Goal: Obtain resource: Download file/media

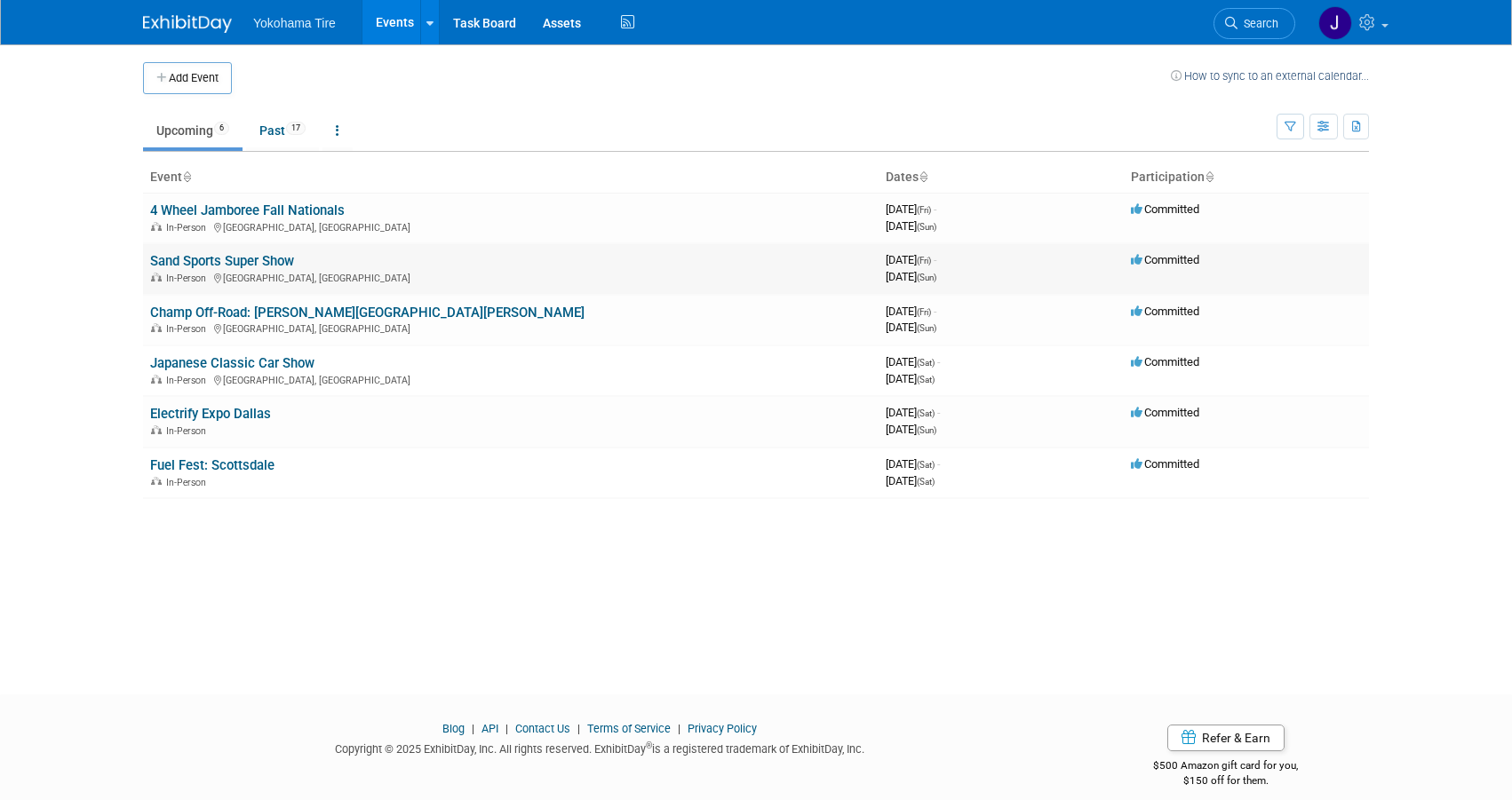
click at [248, 261] on link "Sand Sports Super Show" at bounding box center [222, 261] width 144 height 16
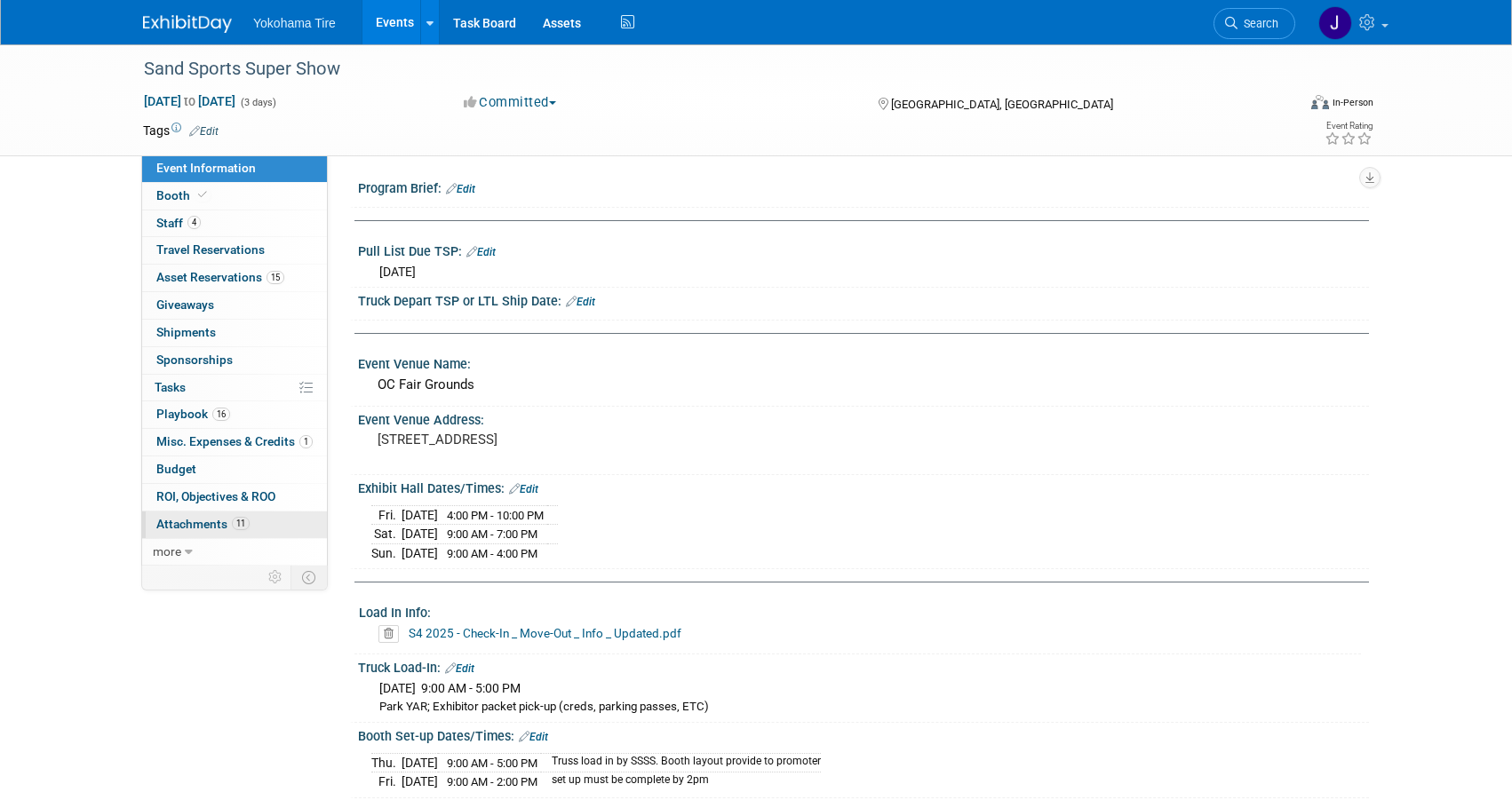
click at [198, 517] on span "Attachments 11" at bounding box center [203, 523] width 94 height 14
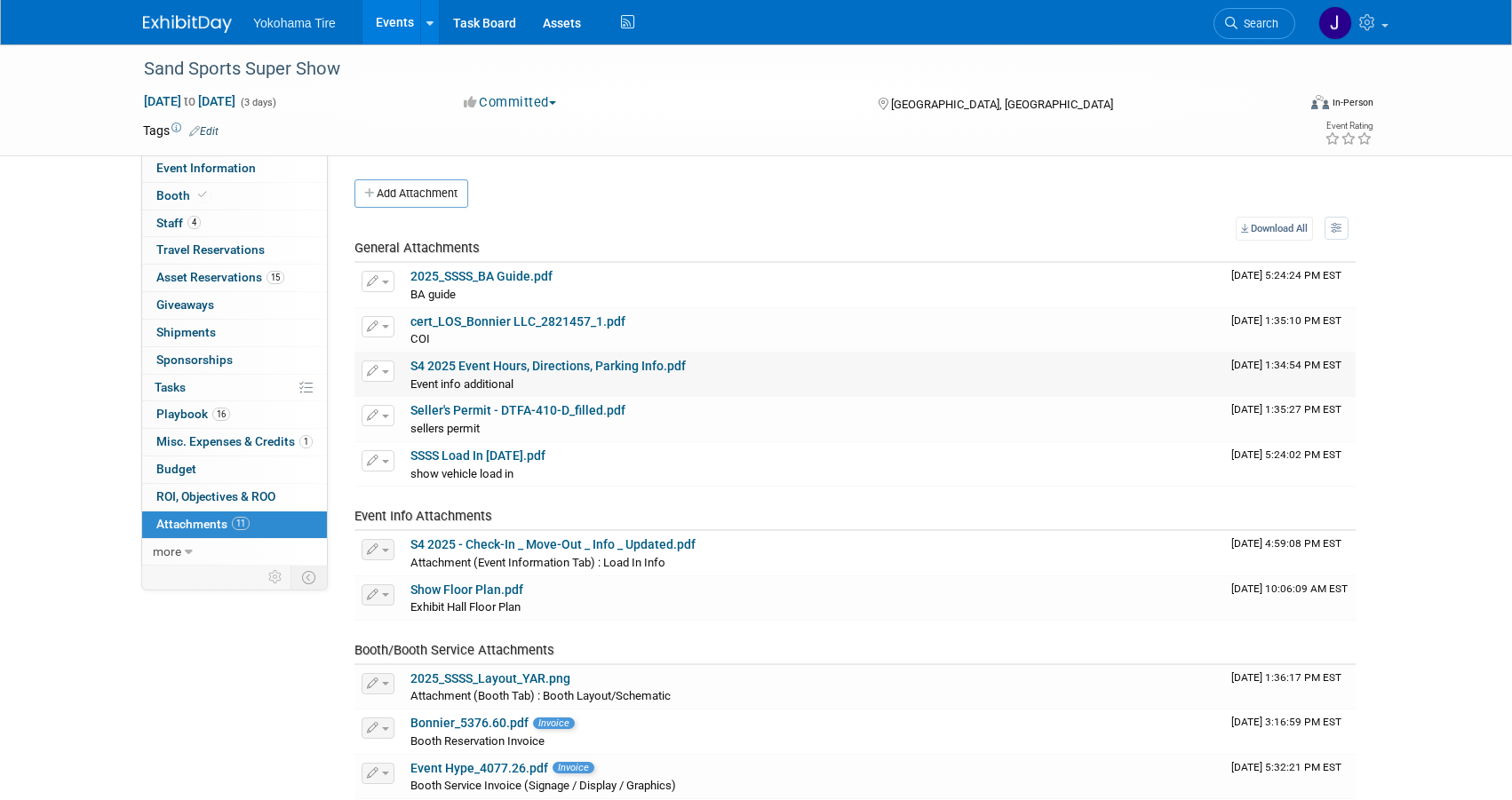
click at [592, 365] on link "S4 2025 Event Hours, Directions, Parking Info.pdf" at bounding box center [548, 366] width 276 height 14
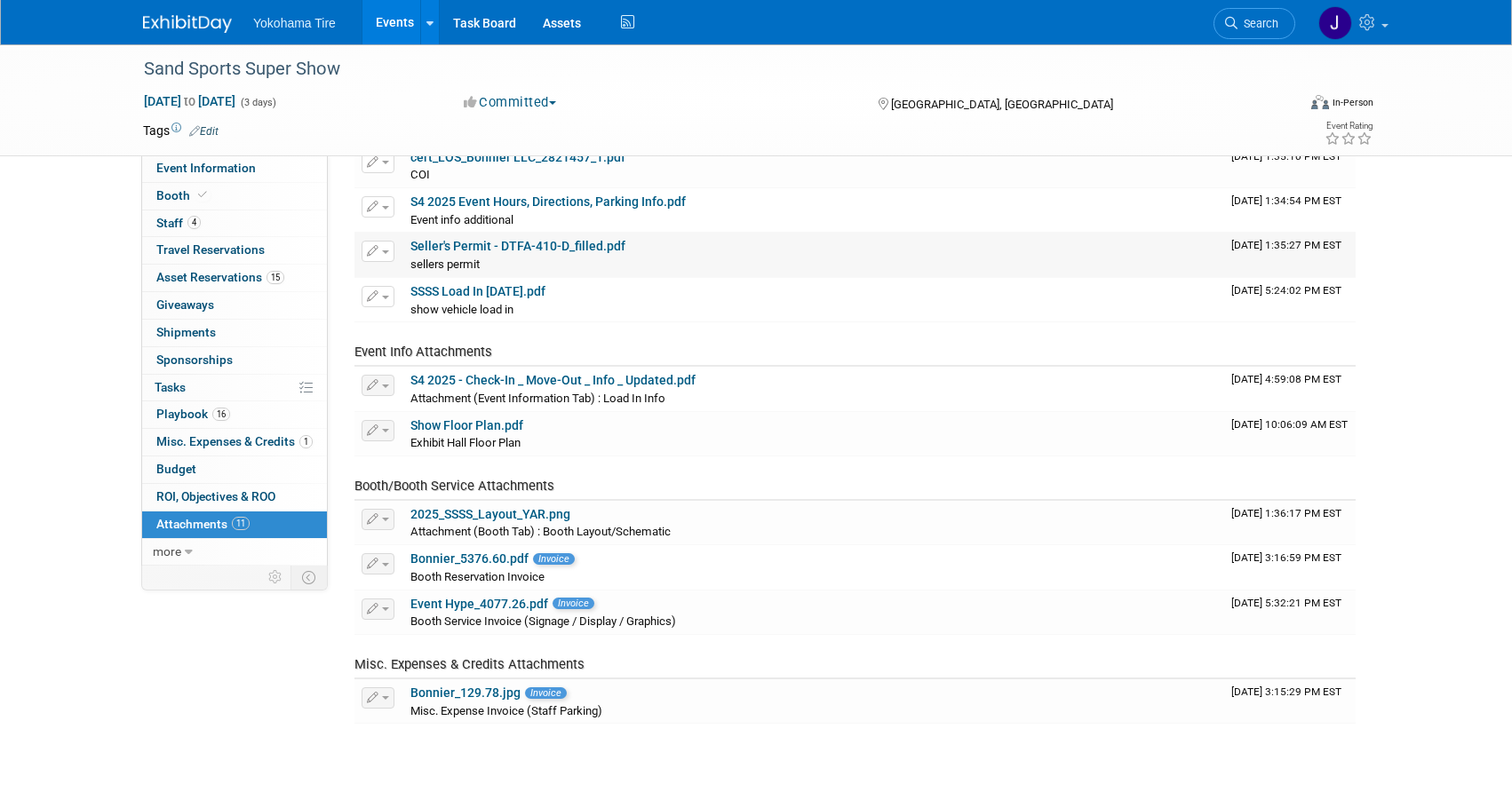
scroll to position [178, 0]
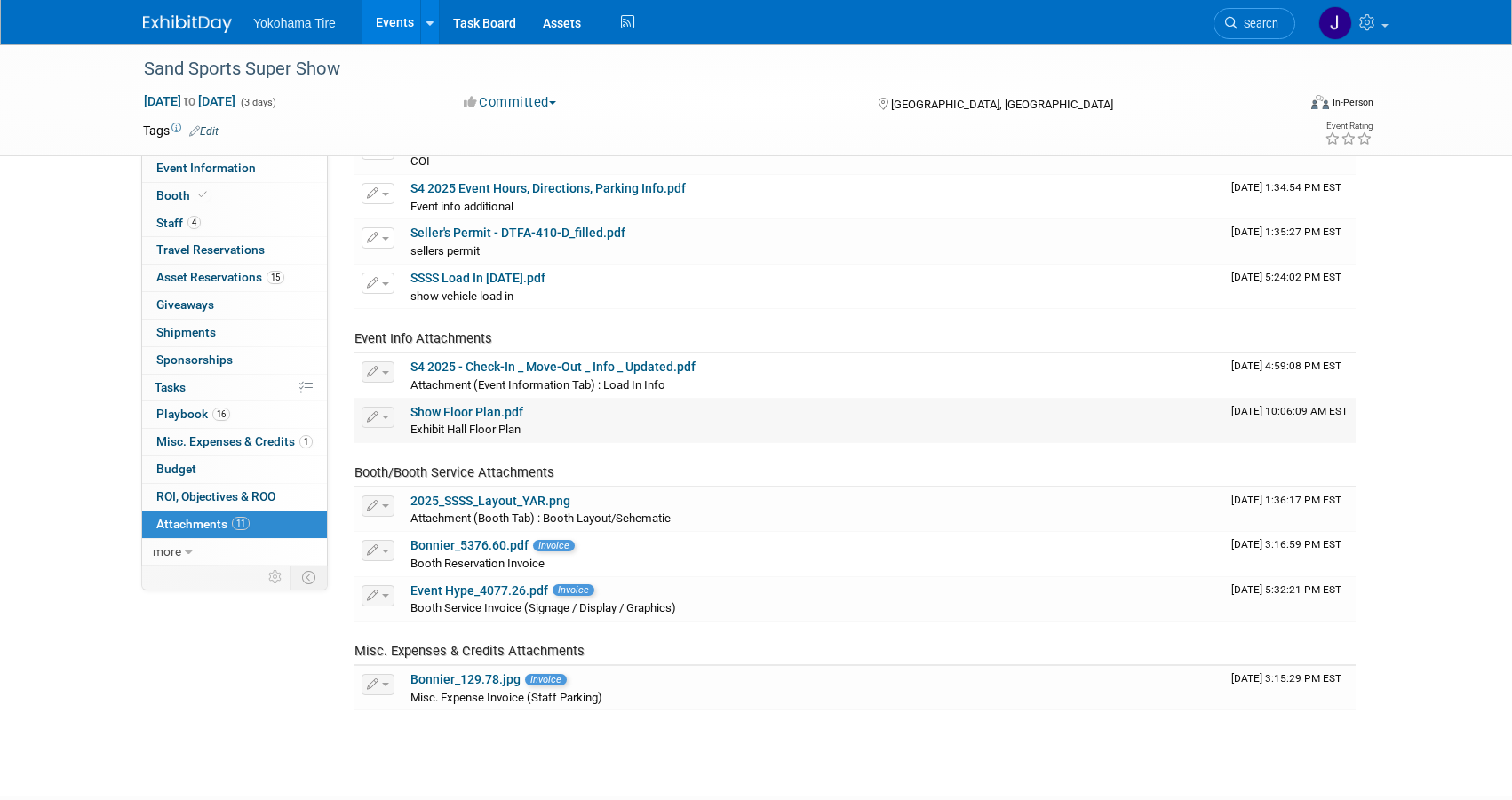
click at [478, 409] on link "Show Floor Plan.pdf" at bounding box center [466, 412] width 112 height 14
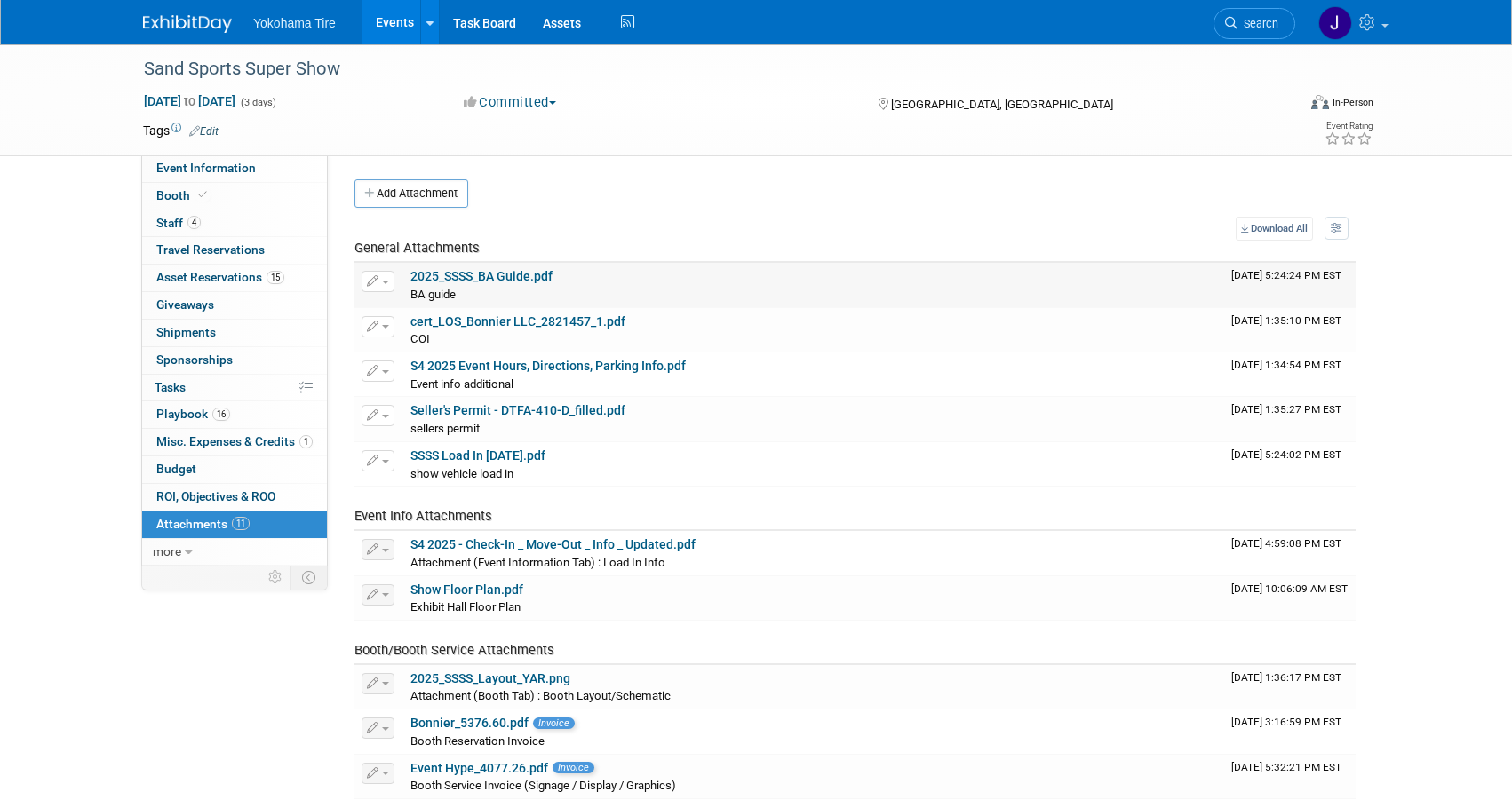
click at [507, 272] on link "2025_SSSS_BA Guide.pdf" at bounding box center [481, 276] width 142 height 14
